Goal: Task Accomplishment & Management: Use online tool/utility

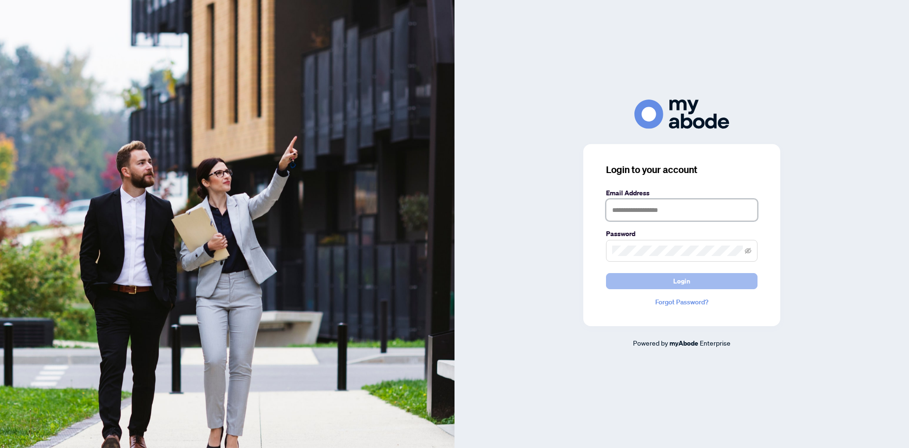
type input "**********"
click at [698, 277] on button "Login" at bounding box center [682, 281] width 152 height 16
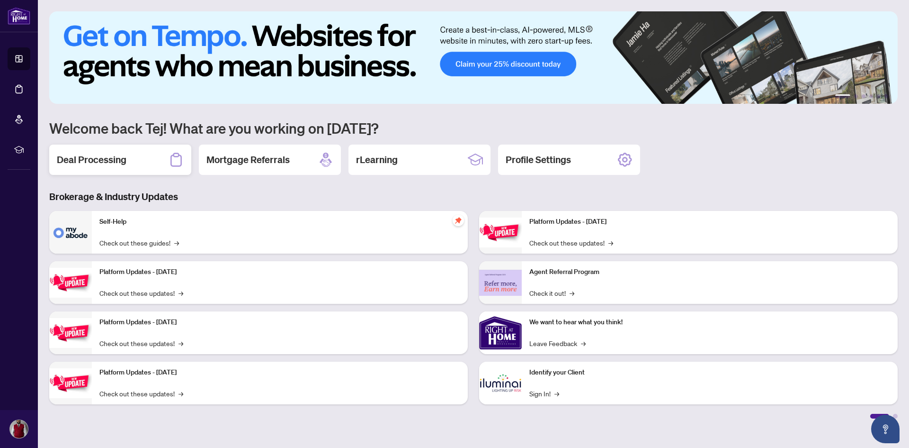
click at [119, 162] on h2 "Deal Processing" at bounding box center [92, 159] width 70 height 13
